Goal: Task Accomplishment & Management: Manage account settings

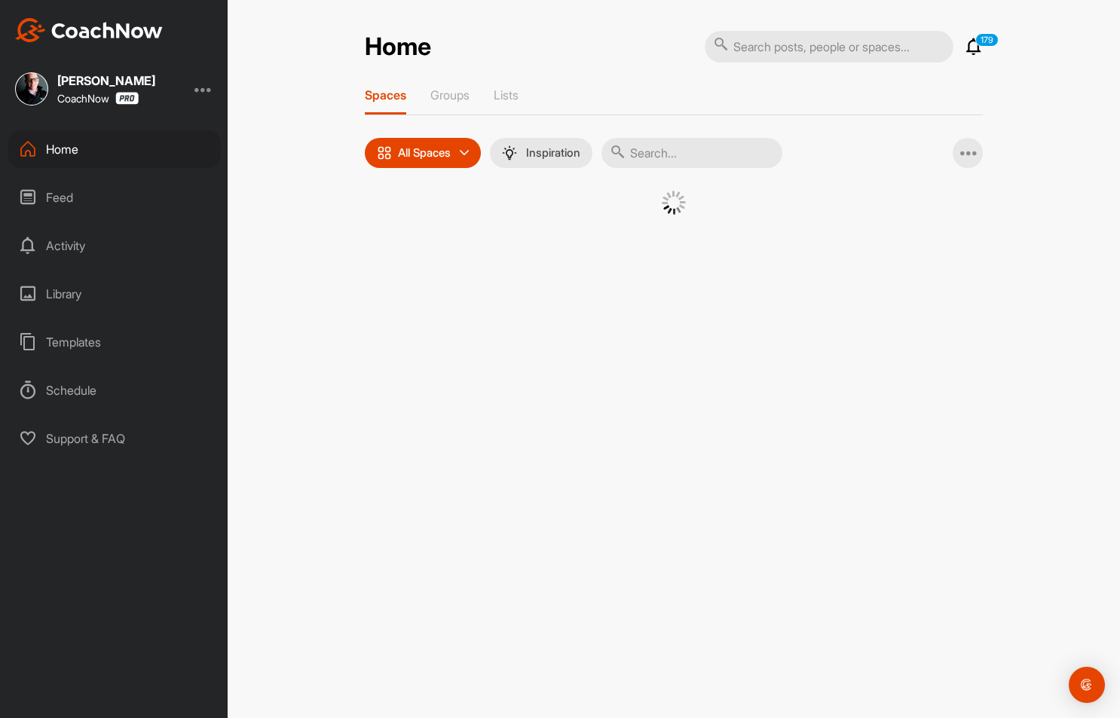
click at [774, 54] on input "text" at bounding box center [829, 47] width 249 height 32
paste input "[PERSON_NAME]"
type input "[PERSON_NAME]"
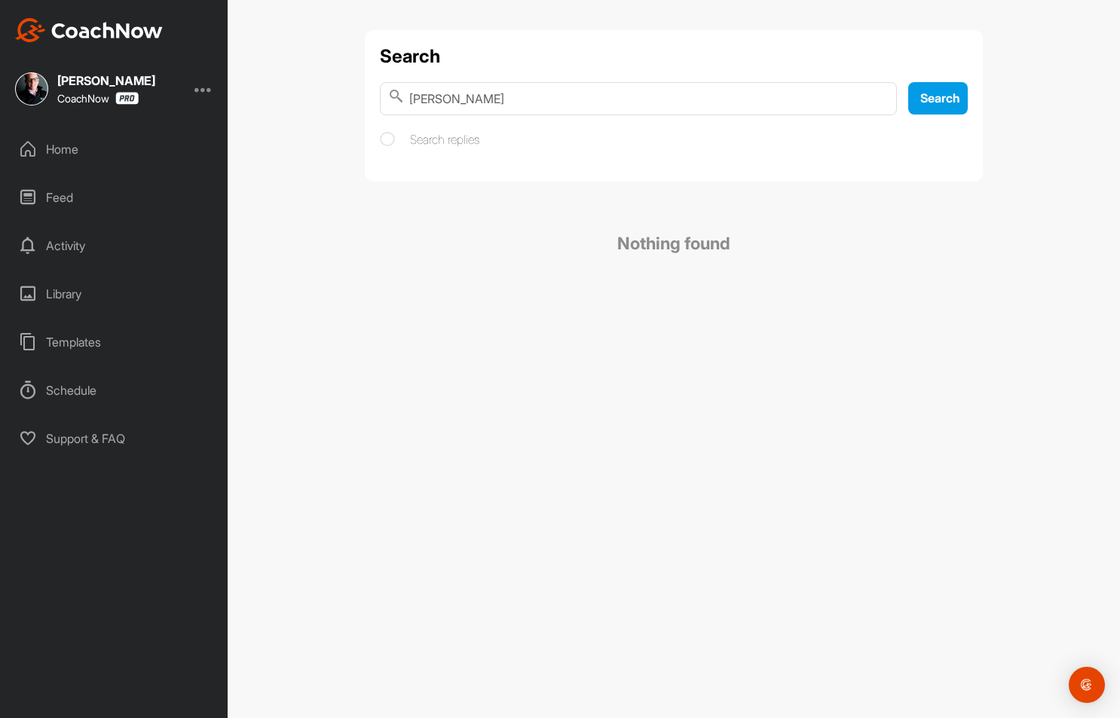
click at [204, 90] on div at bounding box center [204, 89] width 18 height 18
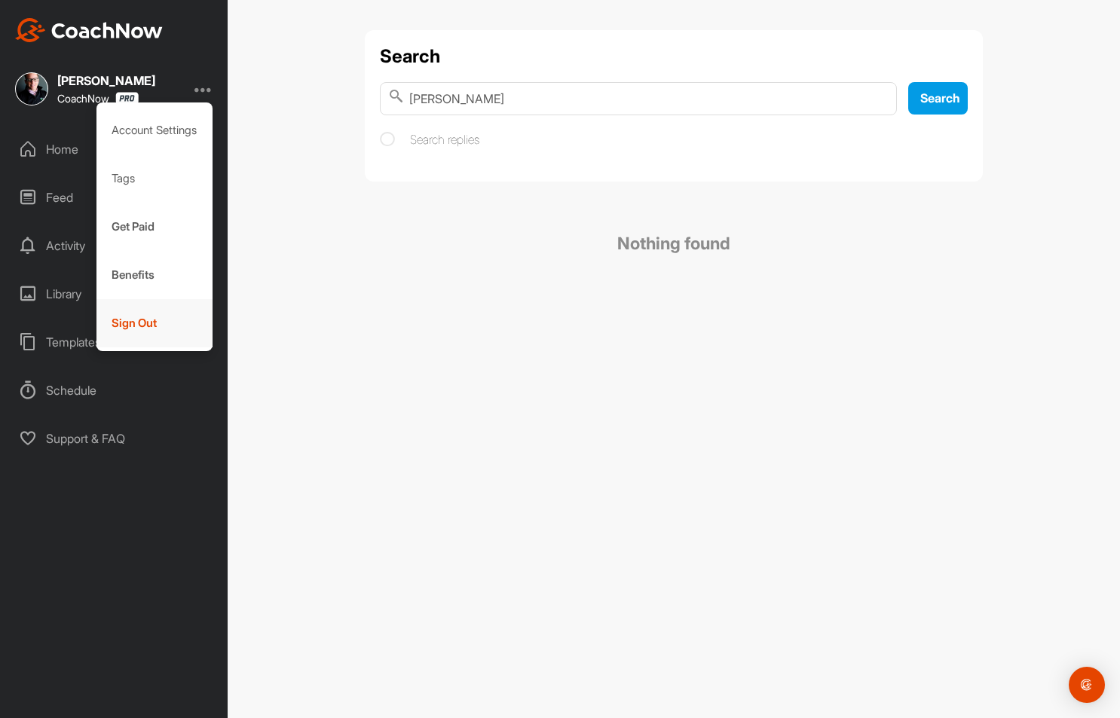
click at [136, 324] on div "Sign Out" at bounding box center [154, 323] width 117 height 48
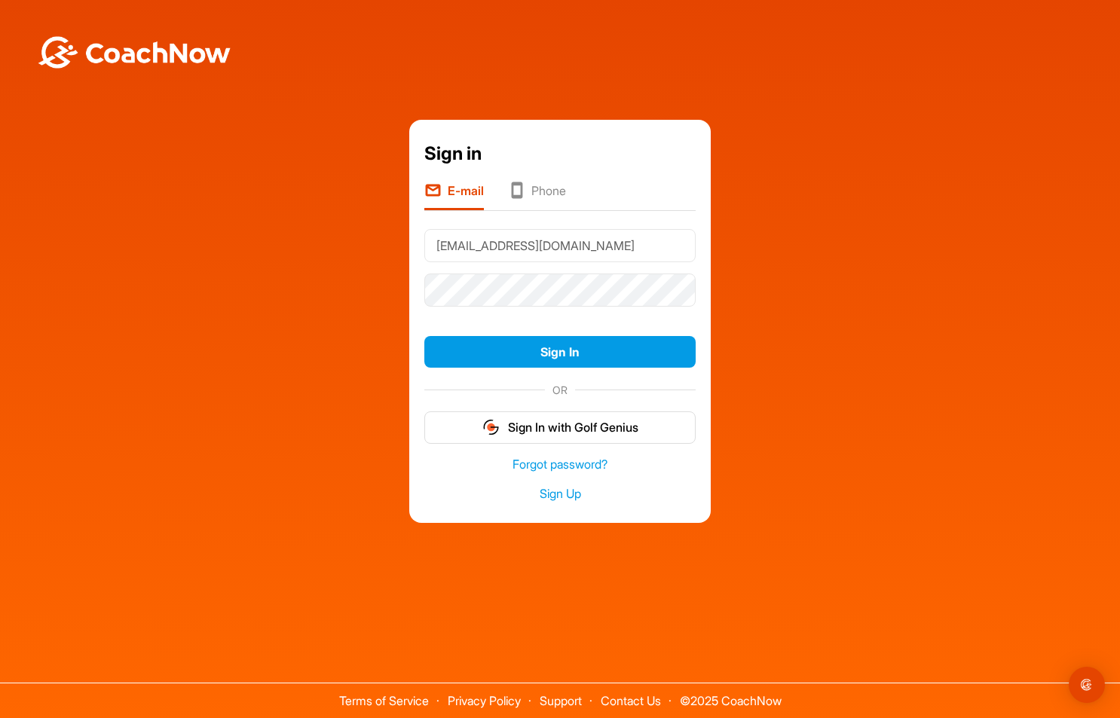
click at [501, 247] on input "[EMAIL_ADDRESS][DOMAIN_NAME]" at bounding box center [559, 245] width 271 height 33
type input "[EMAIL_ADDRESS][DOMAIN_NAME]"
click at [424, 336] on button "Sign In" at bounding box center [559, 352] width 271 height 32
